Goal: Check status

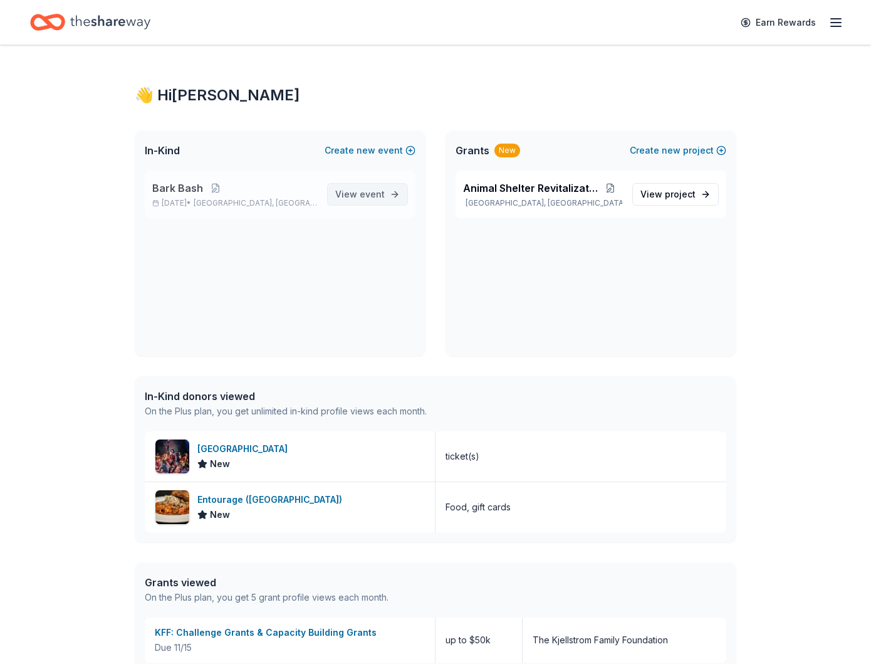
click at [372, 201] on span "View event" at bounding box center [360, 194] width 50 height 15
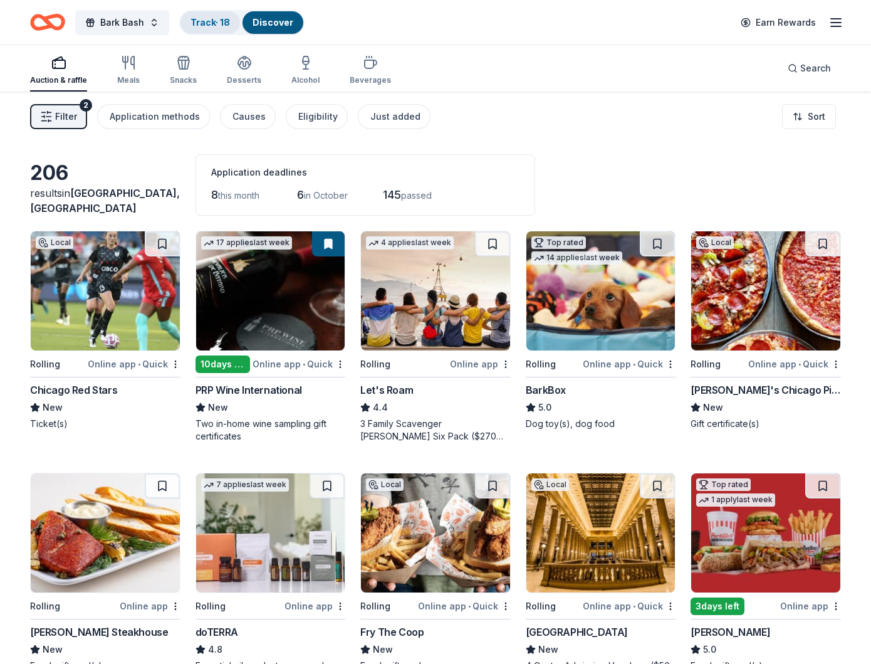
click at [210, 23] on link "Track · 18" at bounding box center [210, 22] width 39 height 11
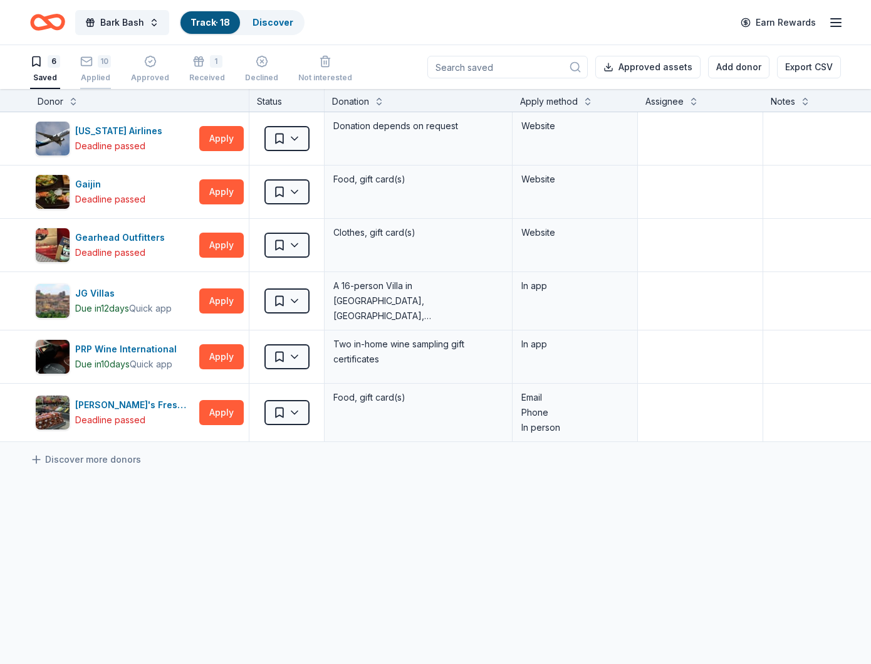
click at [97, 75] on div "Applied" at bounding box center [95, 78] width 31 height 10
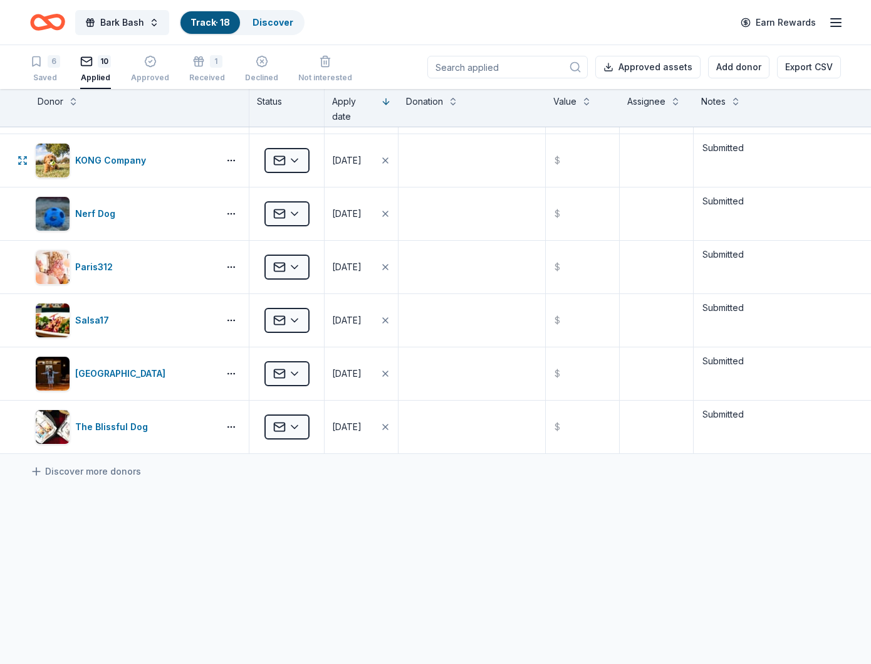
scroll to position [231, 0]
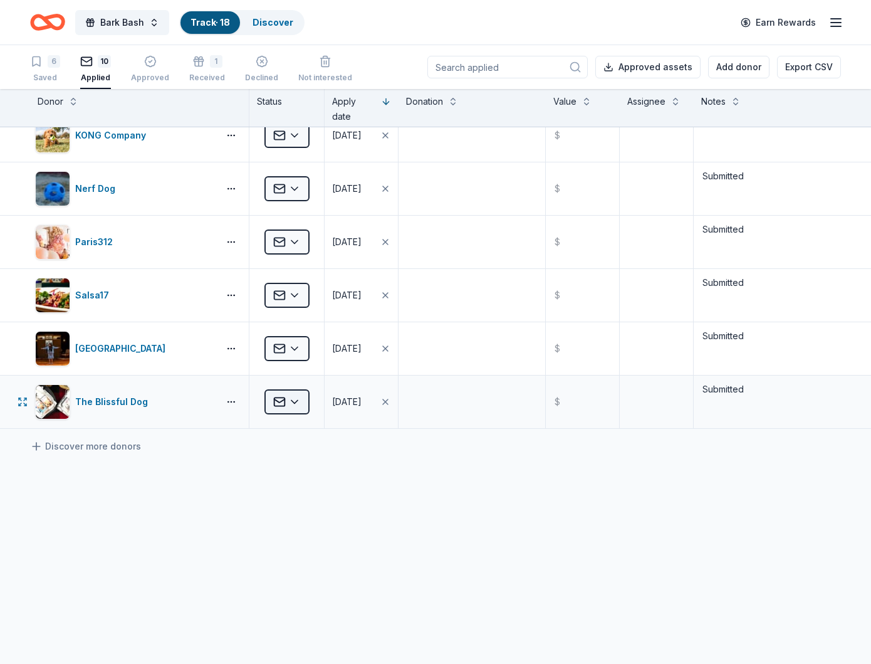
click at [298, 403] on html "Bark Bash Track · 18 Discover Earn Rewards 6 Saved 10 Applied Approved 1 Receiv…" at bounding box center [435, 332] width 871 height 664
click at [231, 401] on button "button" at bounding box center [231, 402] width 25 height 10
click at [234, 352] on button "button" at bounding box center [231, 348] width 25 height 10
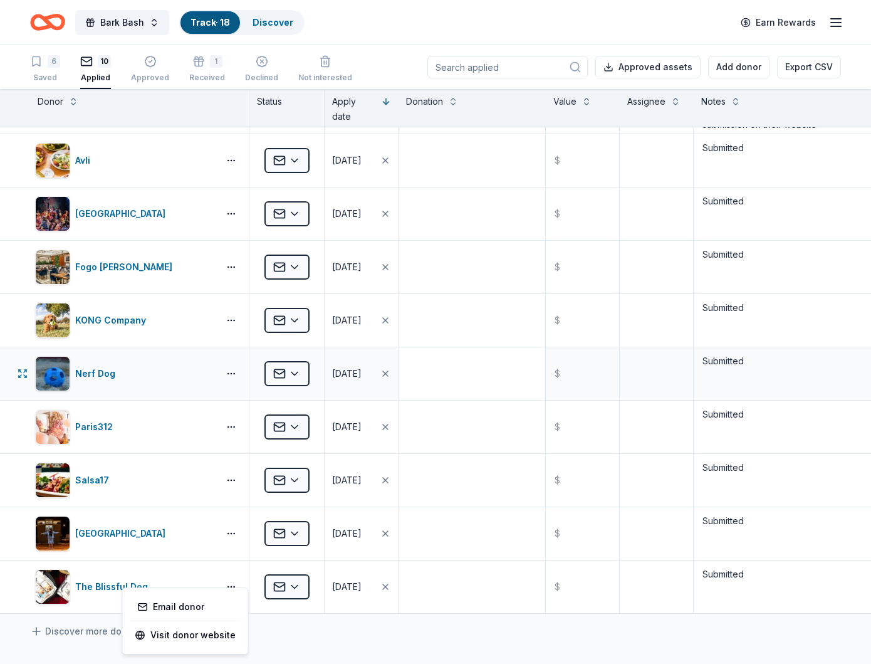
scroll to position [0, 0]
